Goal: Find specific page/section: Find specific page/section

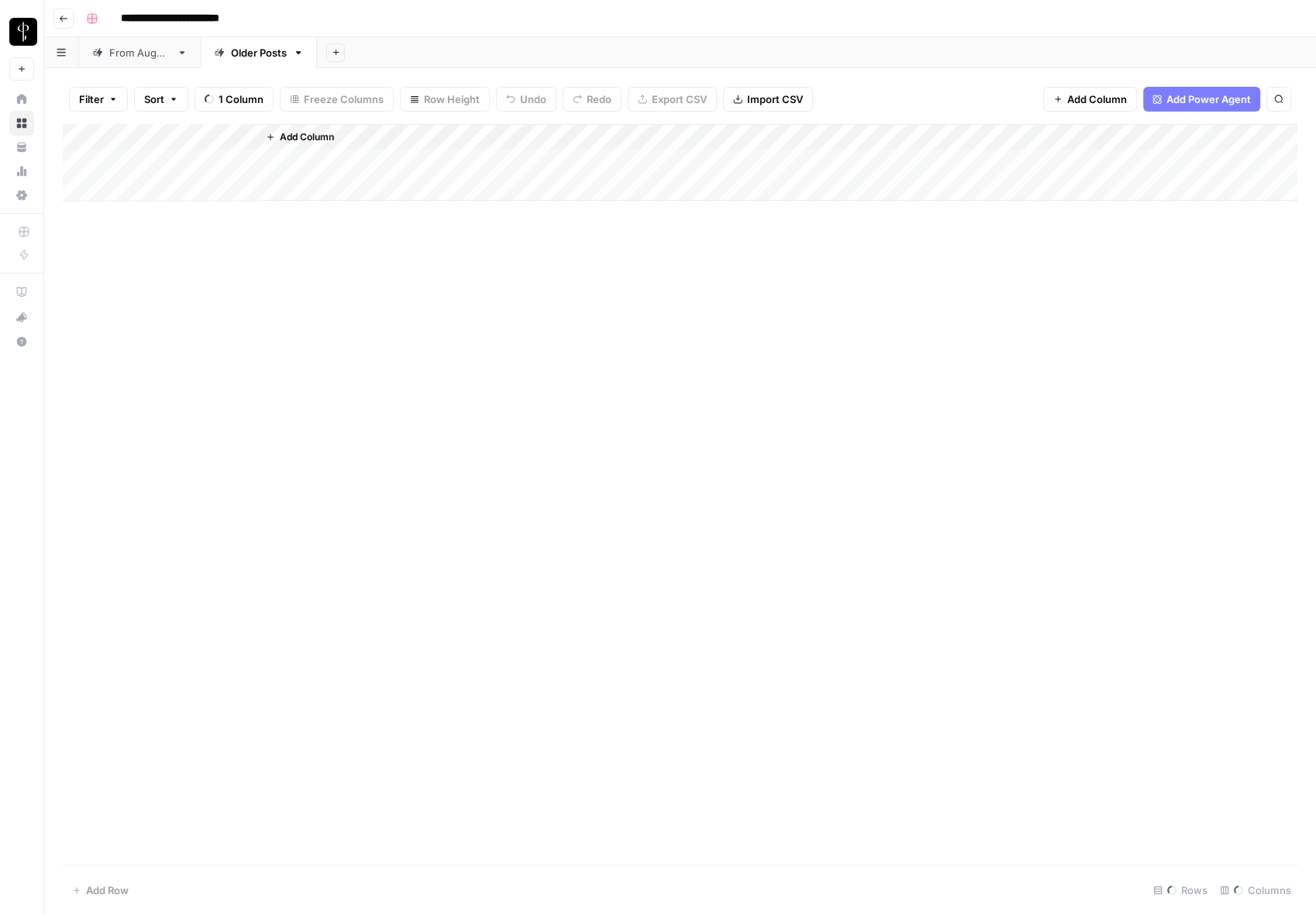
click at [107, 101] on button "Filter" at bounding box center [98, 99] width 59 height 25
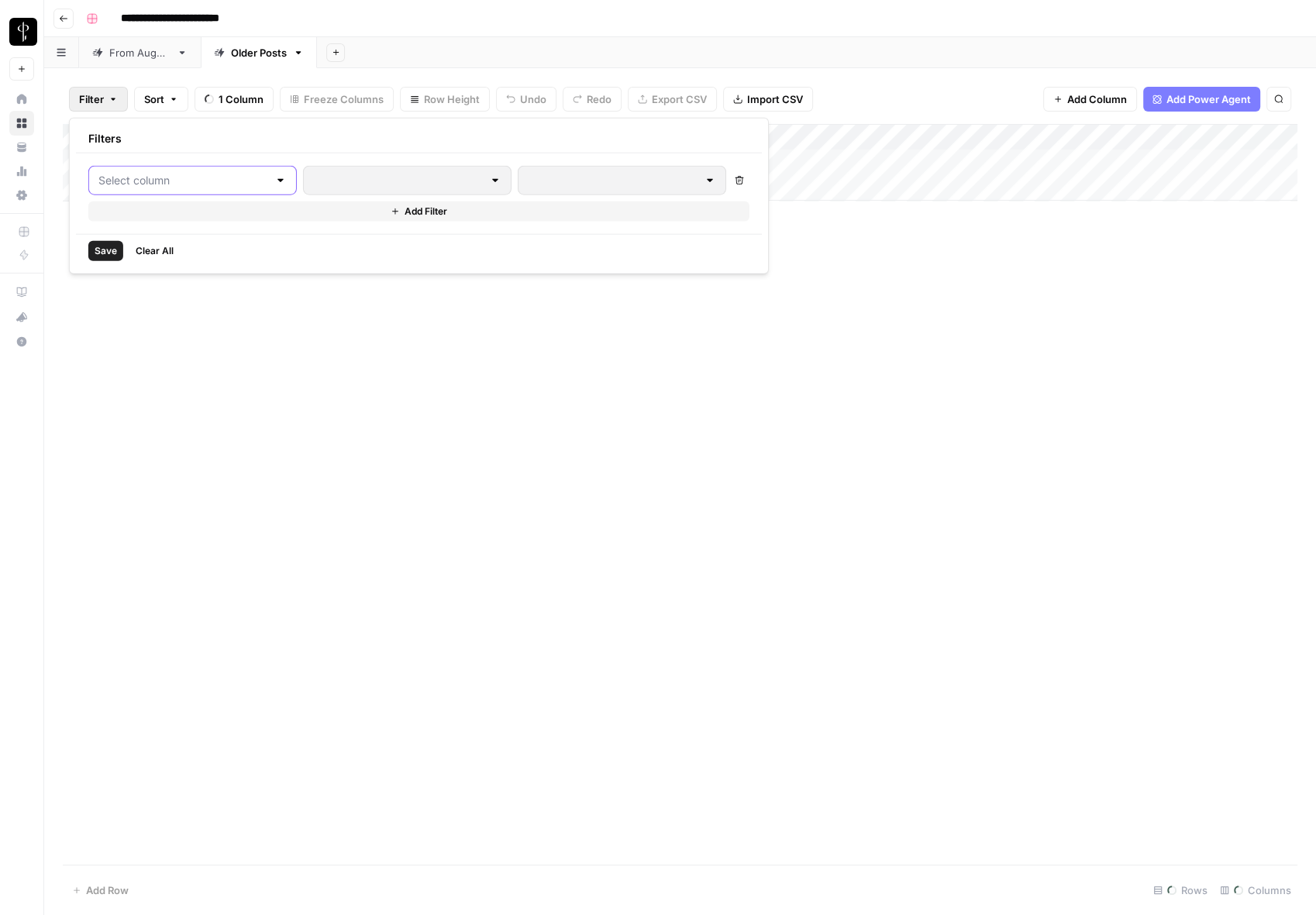
click at [188, 176] on input "text" at bounding box center [183, 180] width 169 height 16
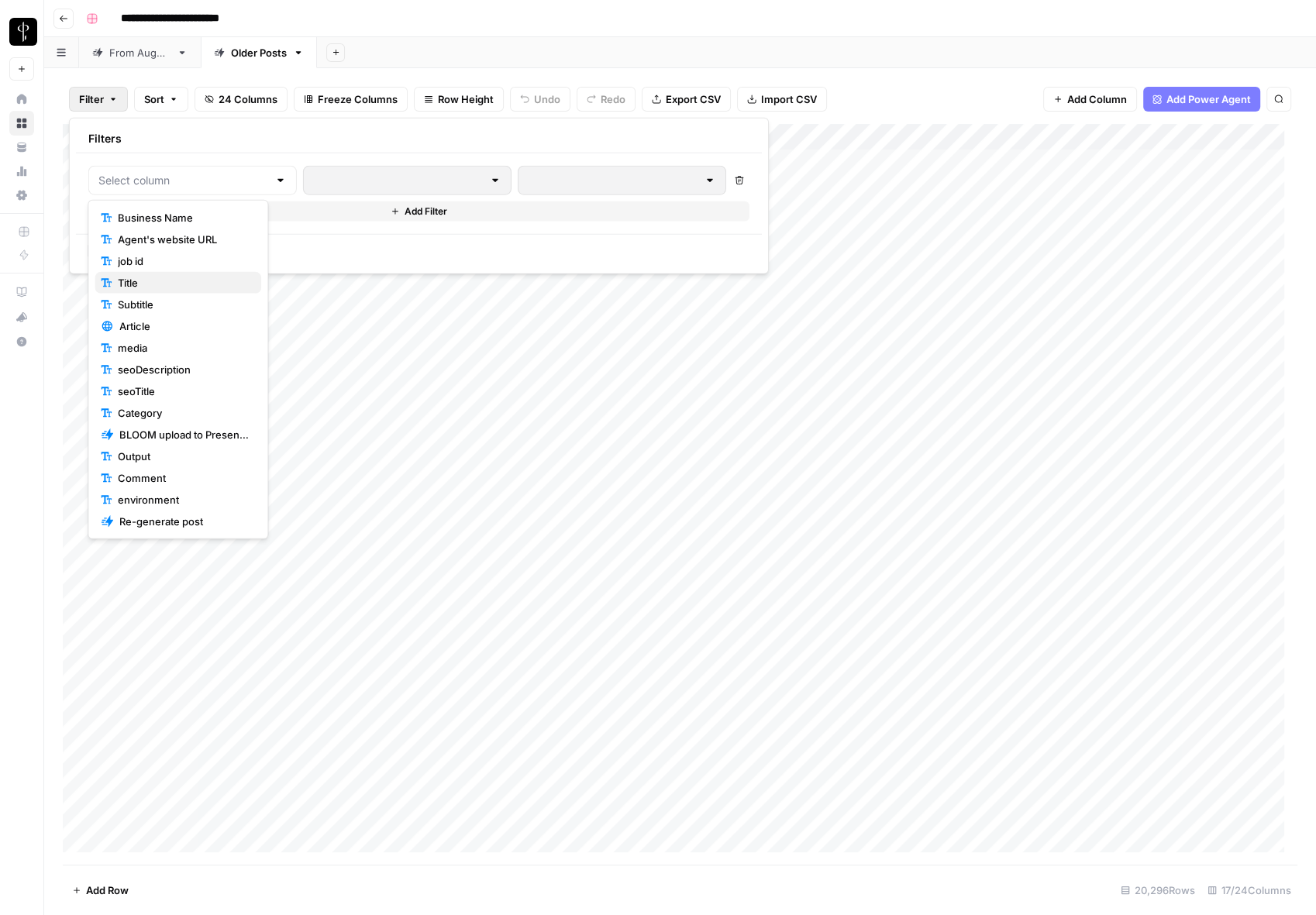
click at [199, 288] on span "Title" at bounding box center [183, 283] width 131 height 16
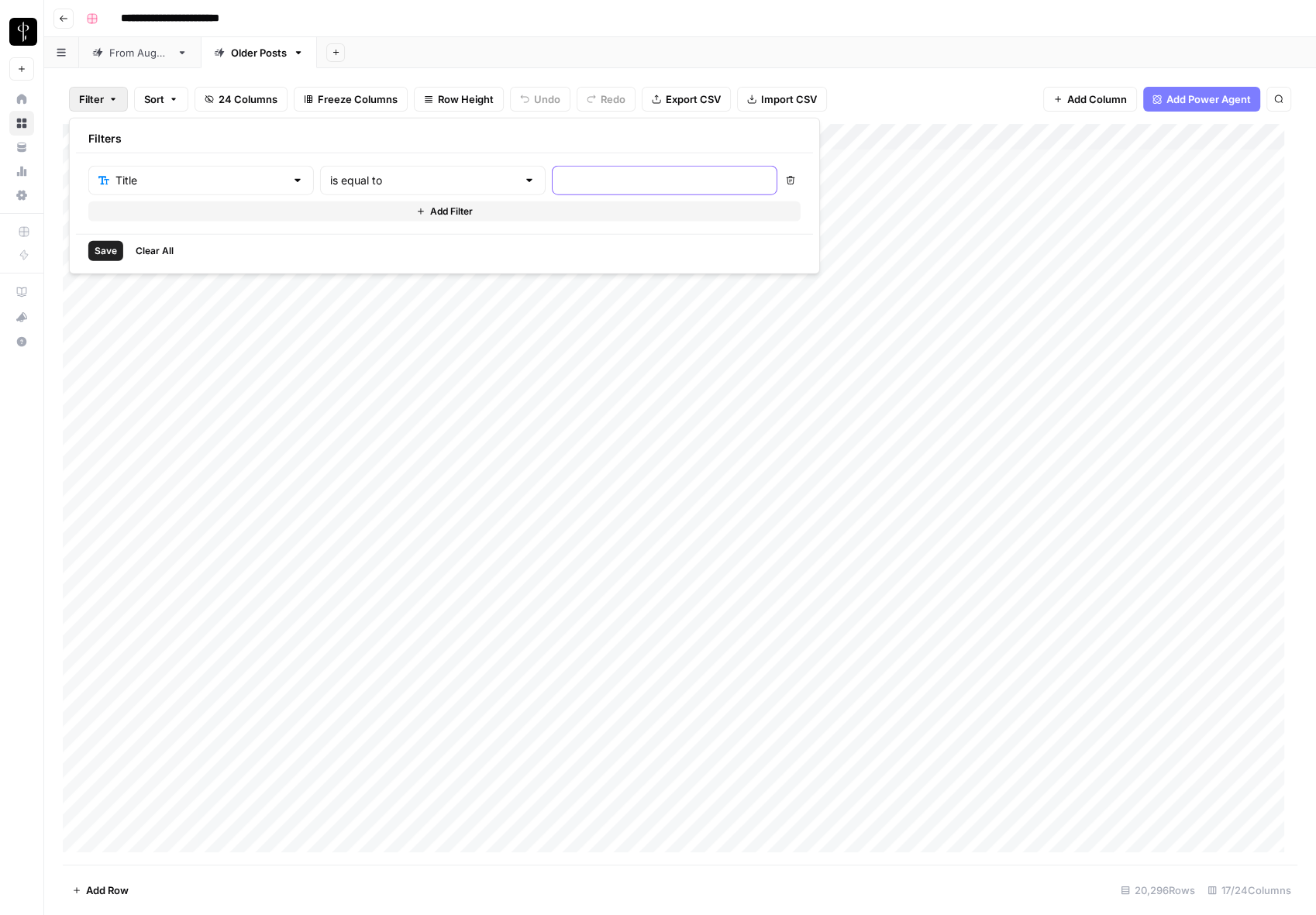
click at [562, 185] on input "text" at bounding box center [664, 180] width 205 height 16
paste input "Your Guide to Buying a Home in [GEOGRAPHIC_DATA], [GEOGRAPHIC_DATA]"
type input "Your Guide to Buying a Home in [GEOGRAPHIC_DATA], [GEOGRAPHIC_DATA]"
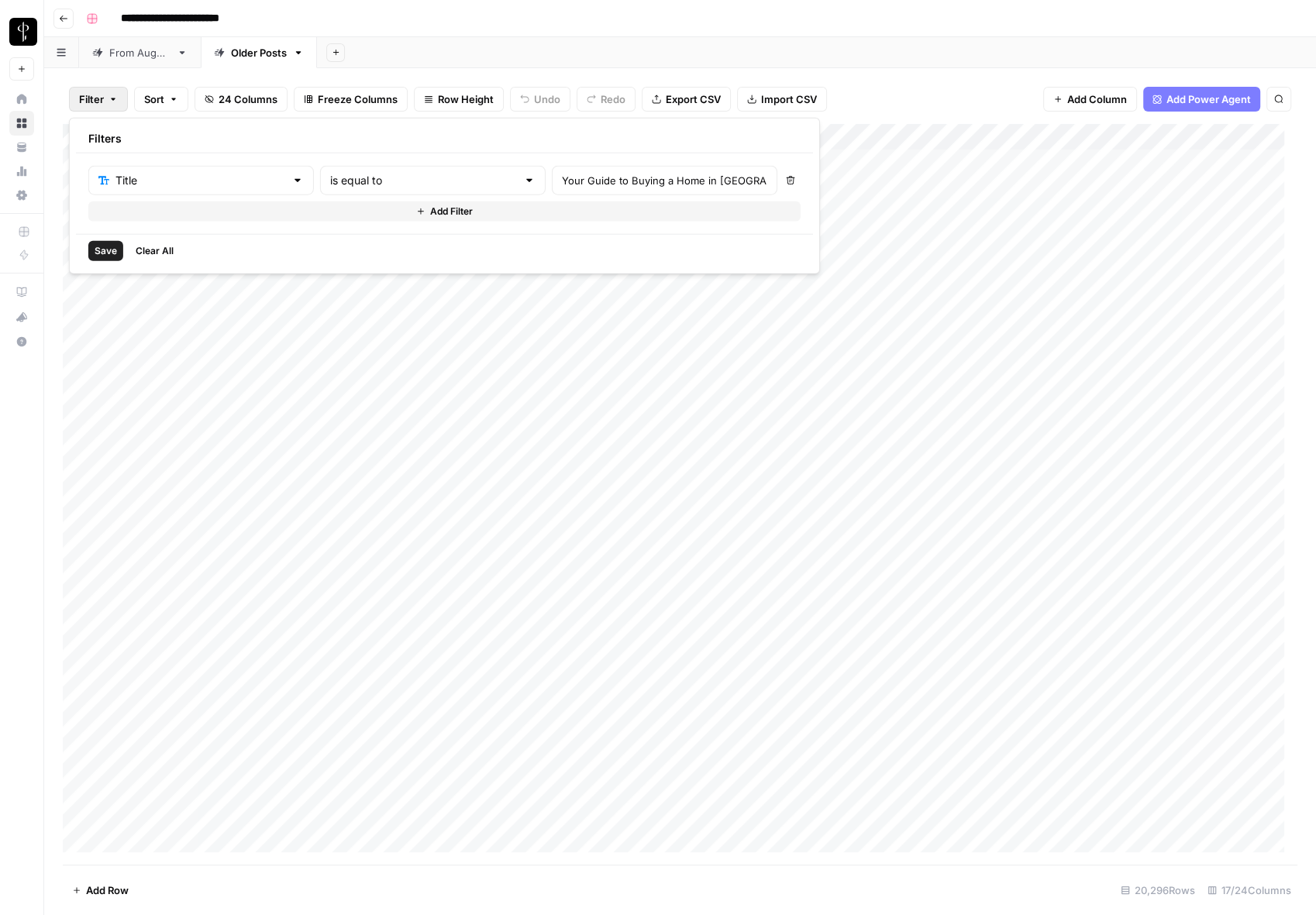
click at [103, 245] on span "Save" at bounding box center [105, 251] width 22 height 14
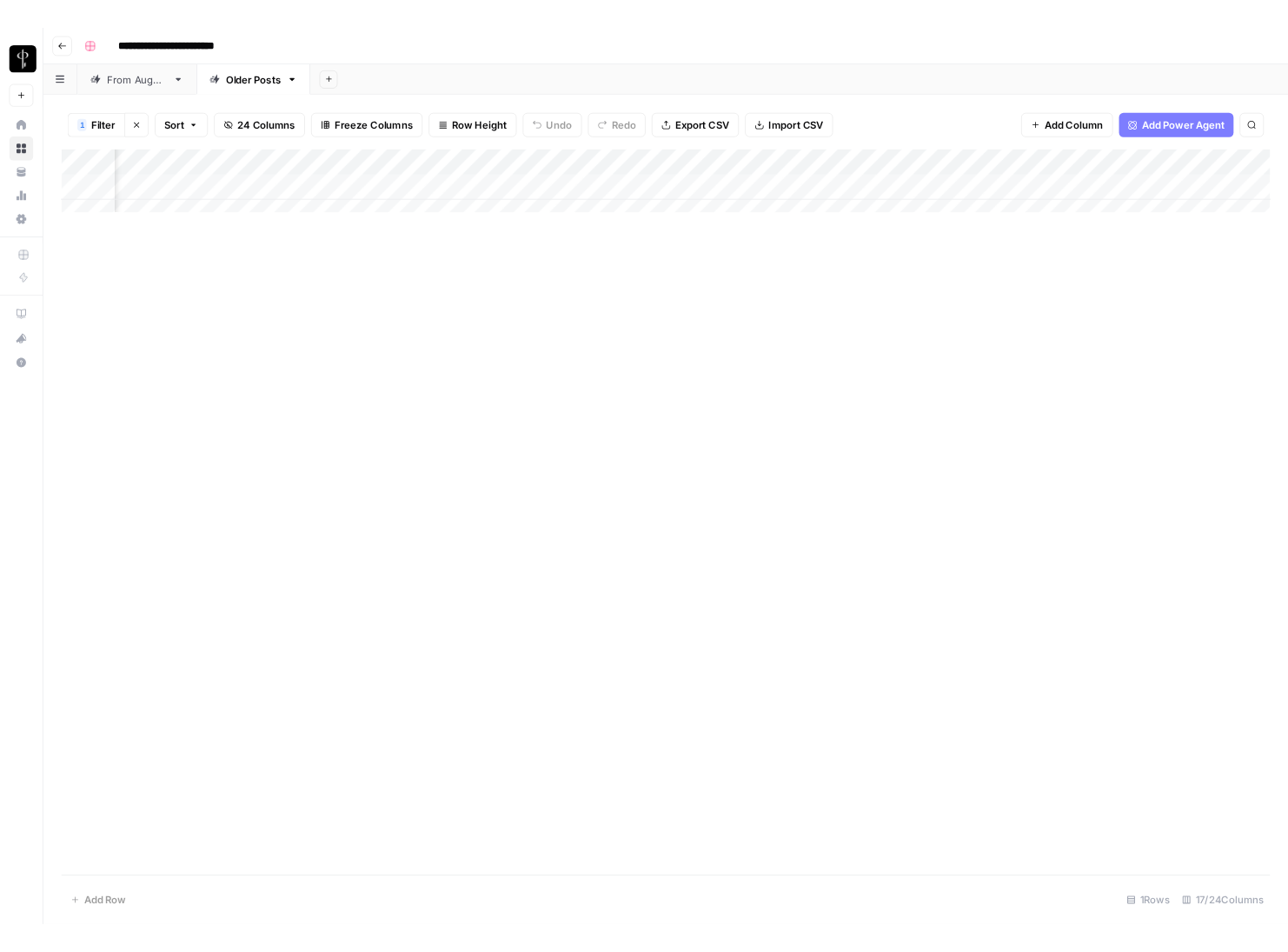
scroll to position [0, 871]
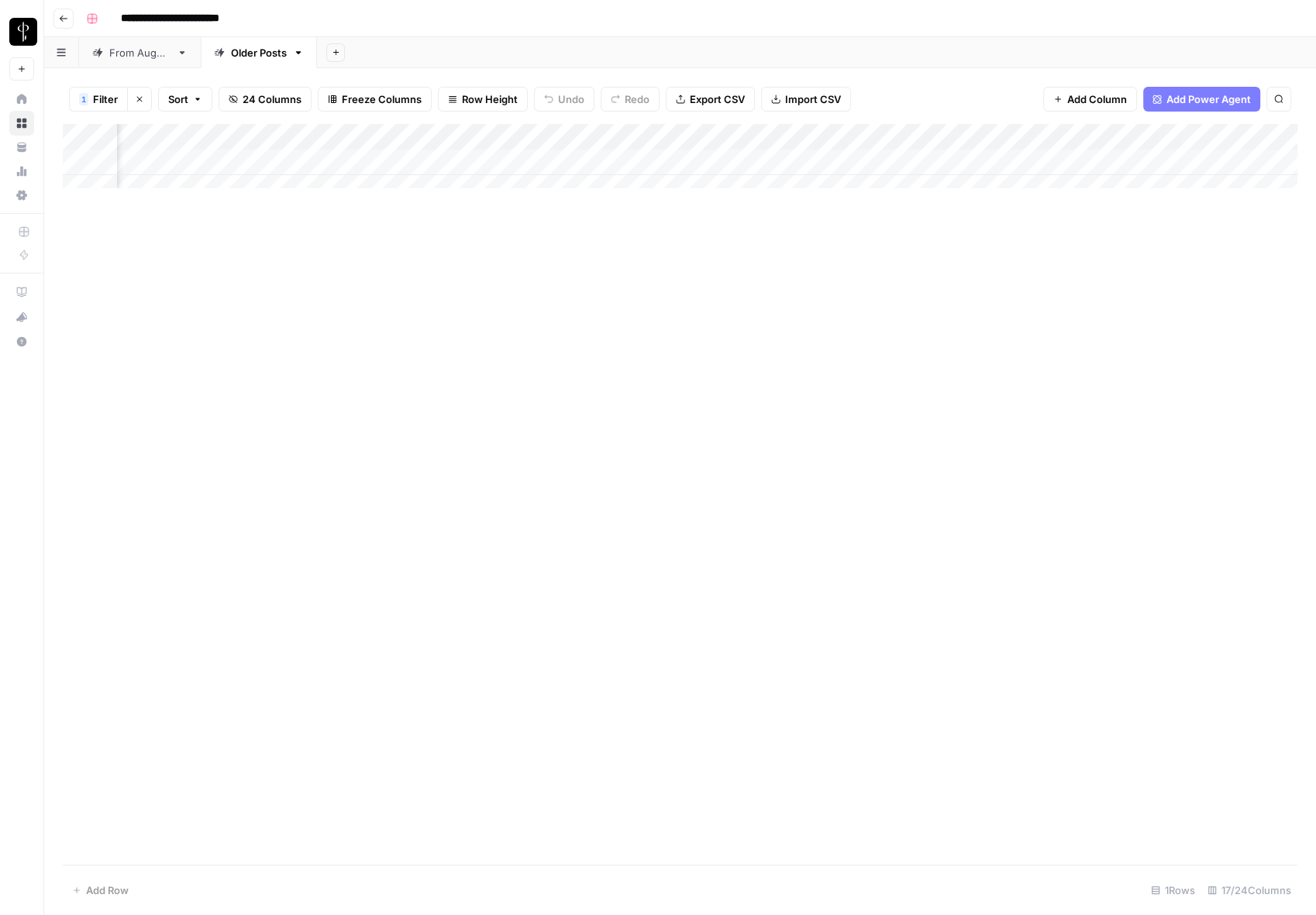
click at [560, 162] on div "Add Column" at bounding box center [679, 163] width 1234 height 78
